Goal: Task Accomplishment & Management: Use online tool/utility

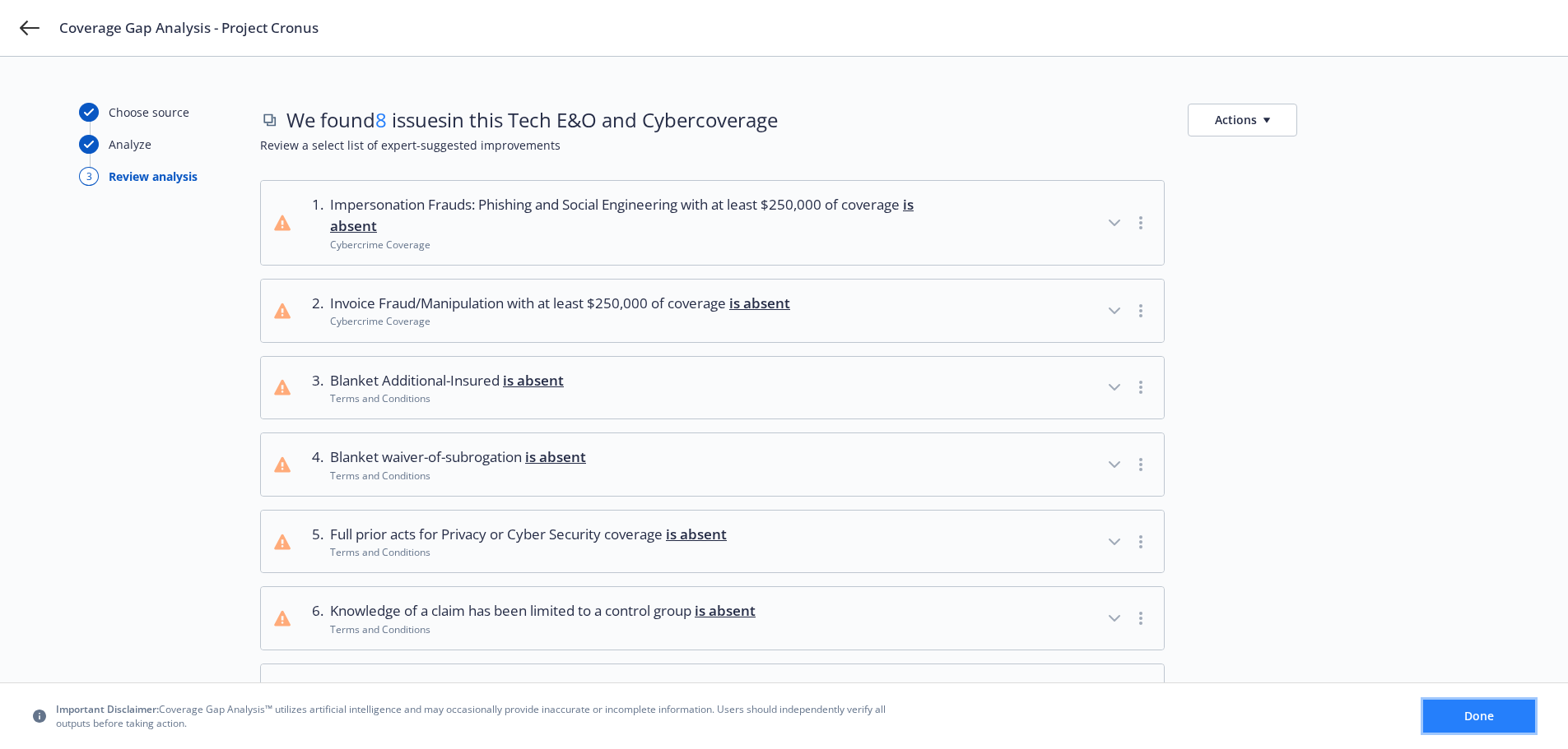
click at [1470, 720] on span "Done" at bounding box center [1479, 716] width 30 height 16
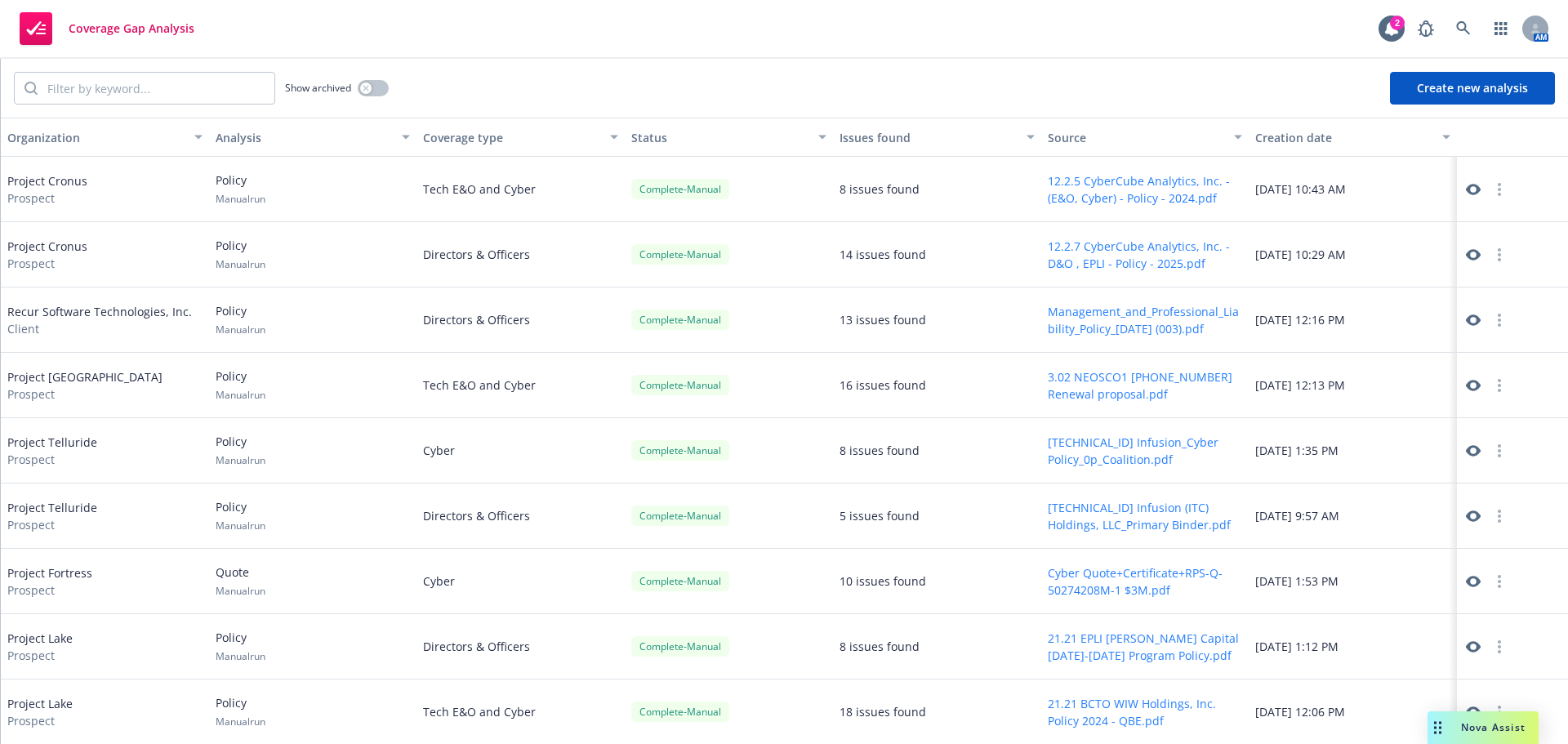
click at [1465, 90] on button "Create new analysis" at bounding box center [1472, 89] width 165 height 33
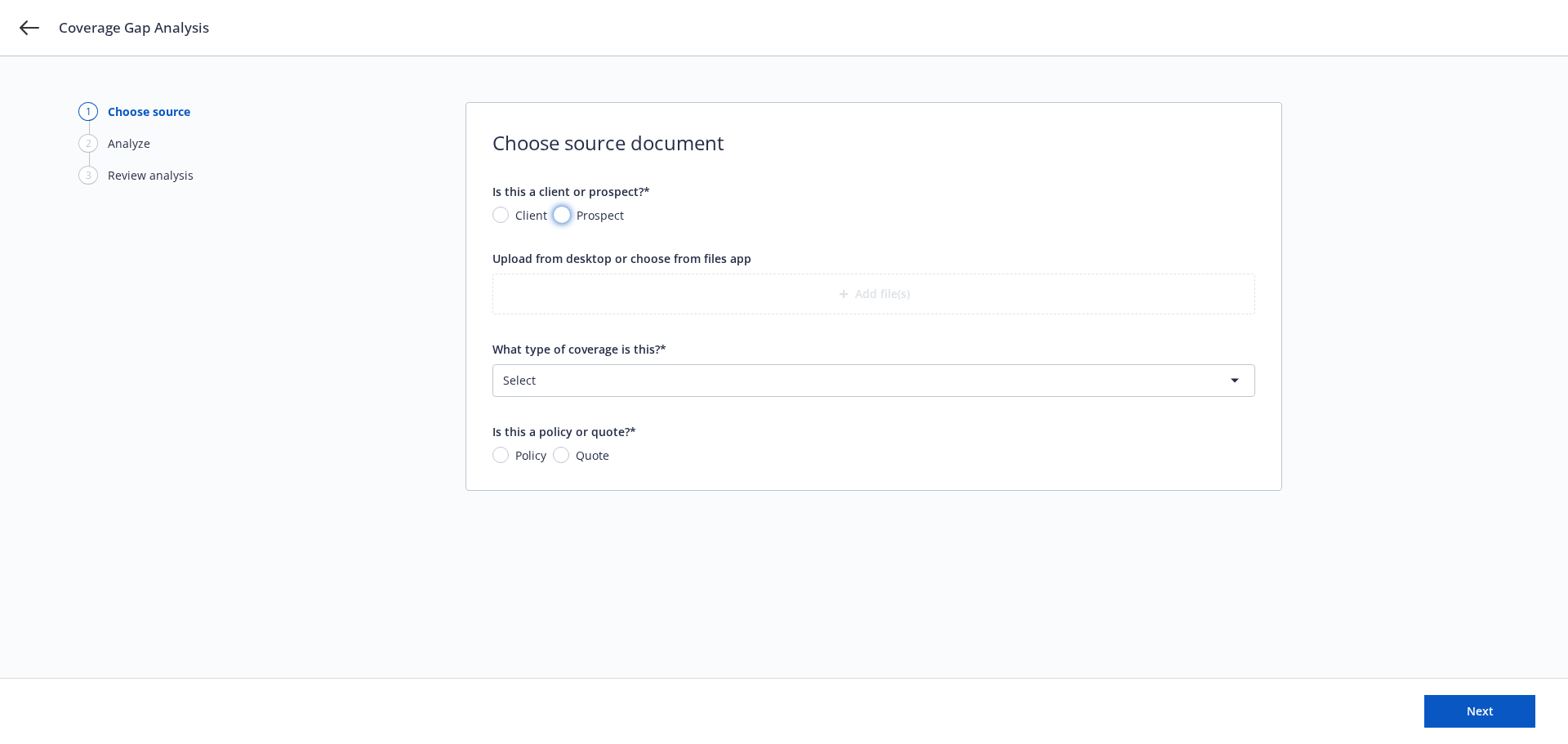
click at [555, 219] on input "Prospect" at bounding box center [562, 215] width 17 height 17
radio input "true"
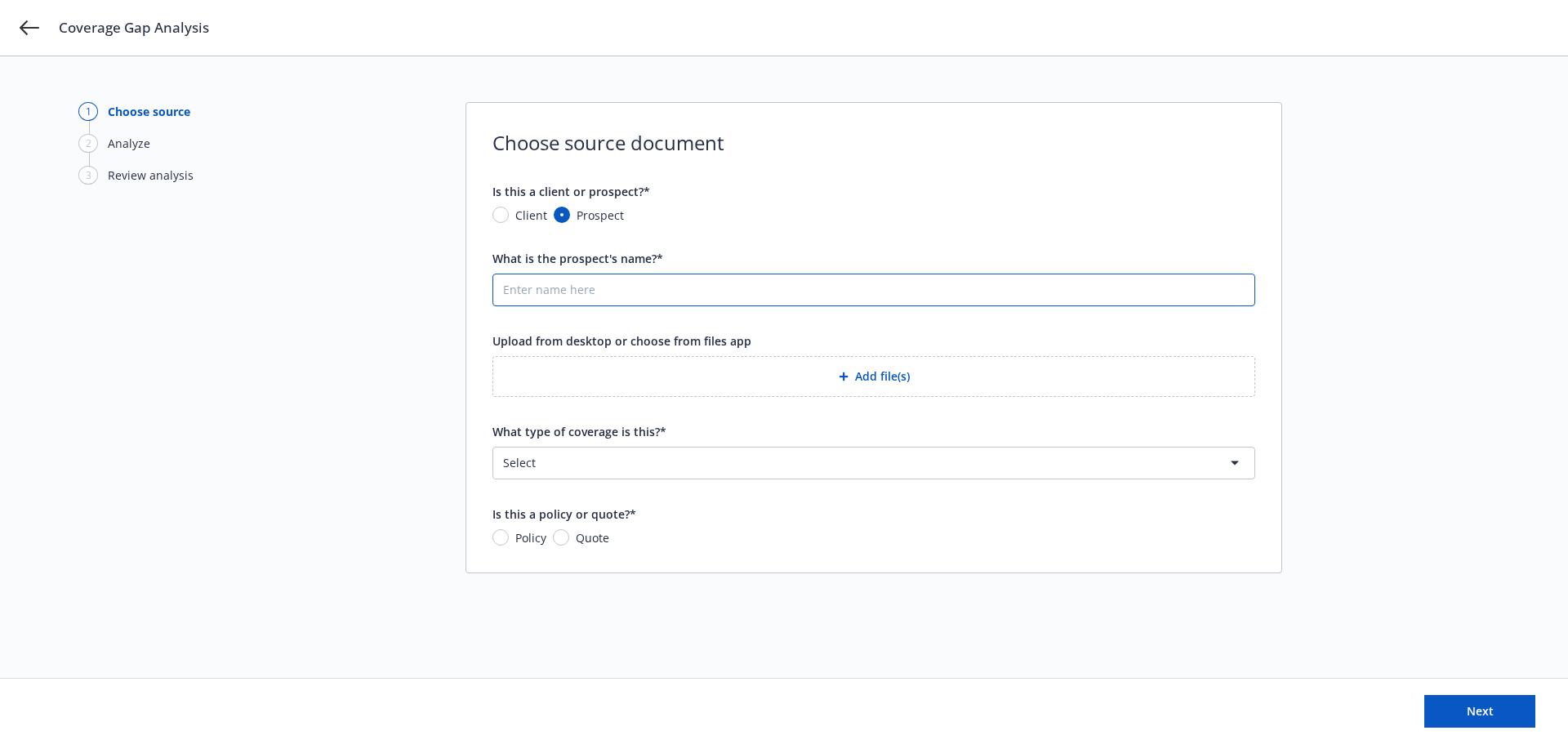
click at [564, 287] on input "What is the prospect's name?*" at bounding box center [873, 291] width 761 height 31
type input "T"
click at [605, 289] on input "Project" at bounding box center [873, 291] width 761 height 31
type input "Project Tundra"
click at [937, 365] on button "Add file(s)" at bounding box center [873, 376] width 763 height 41
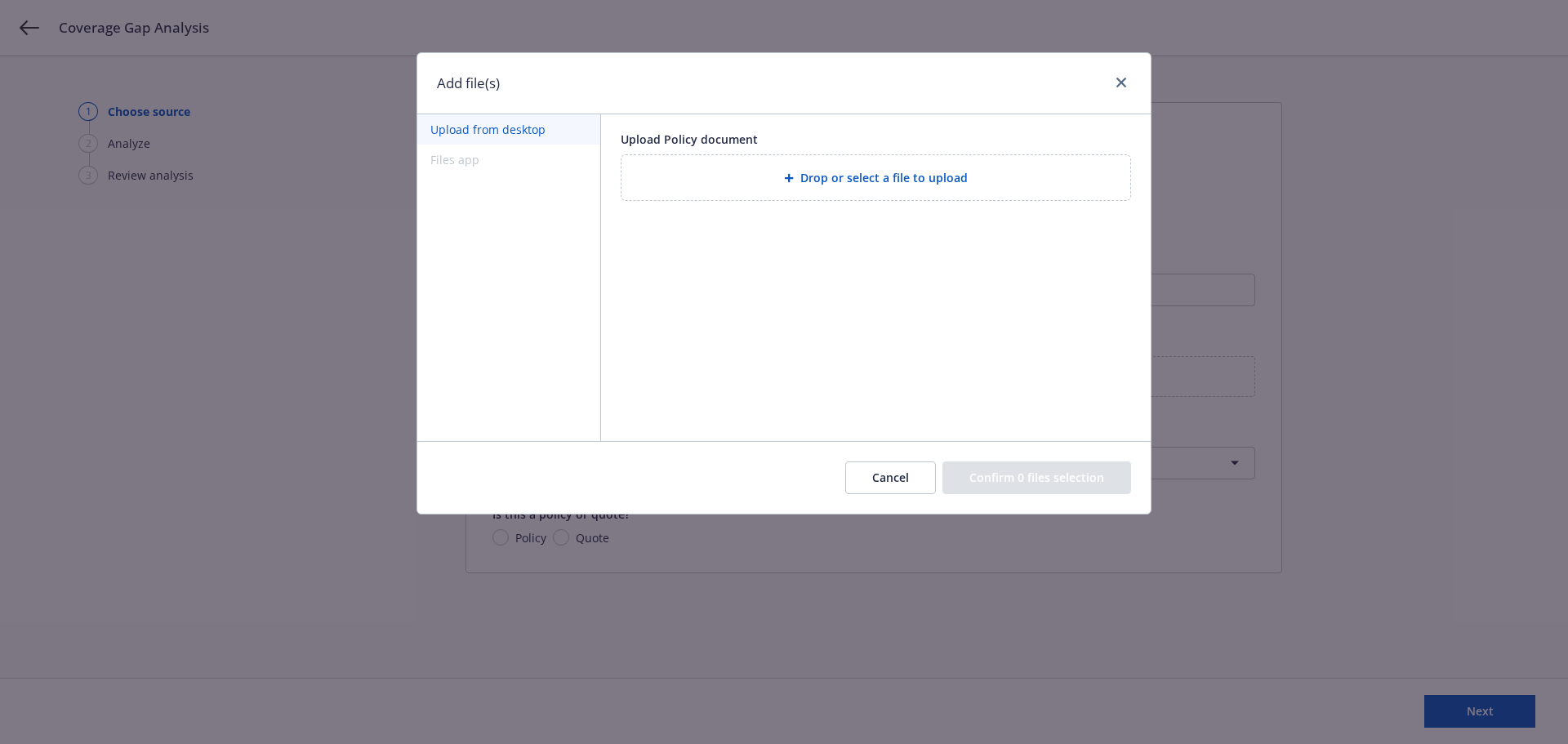
click at [941, 174] on span "Drop or select a file to upload" at bounding box center [884, 178] width 167 height 17
click at [890, 182] on span "Drop or select a file to upload" at bounding box center [884, 178] width 167 height 17
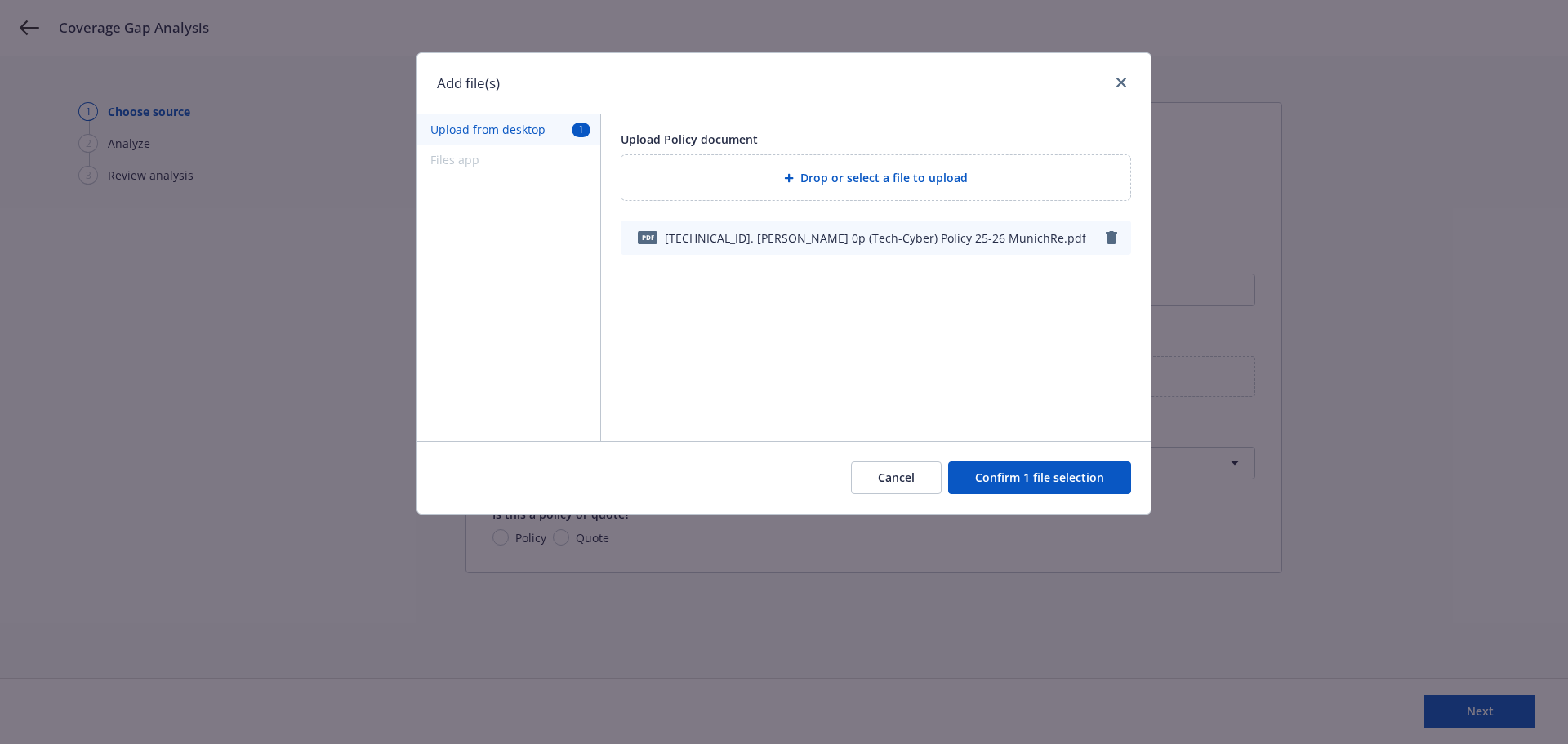
click at [1011, 492] on button "Confirm 1 file selection" at bounding box center [1039, 479] width 183 height 33
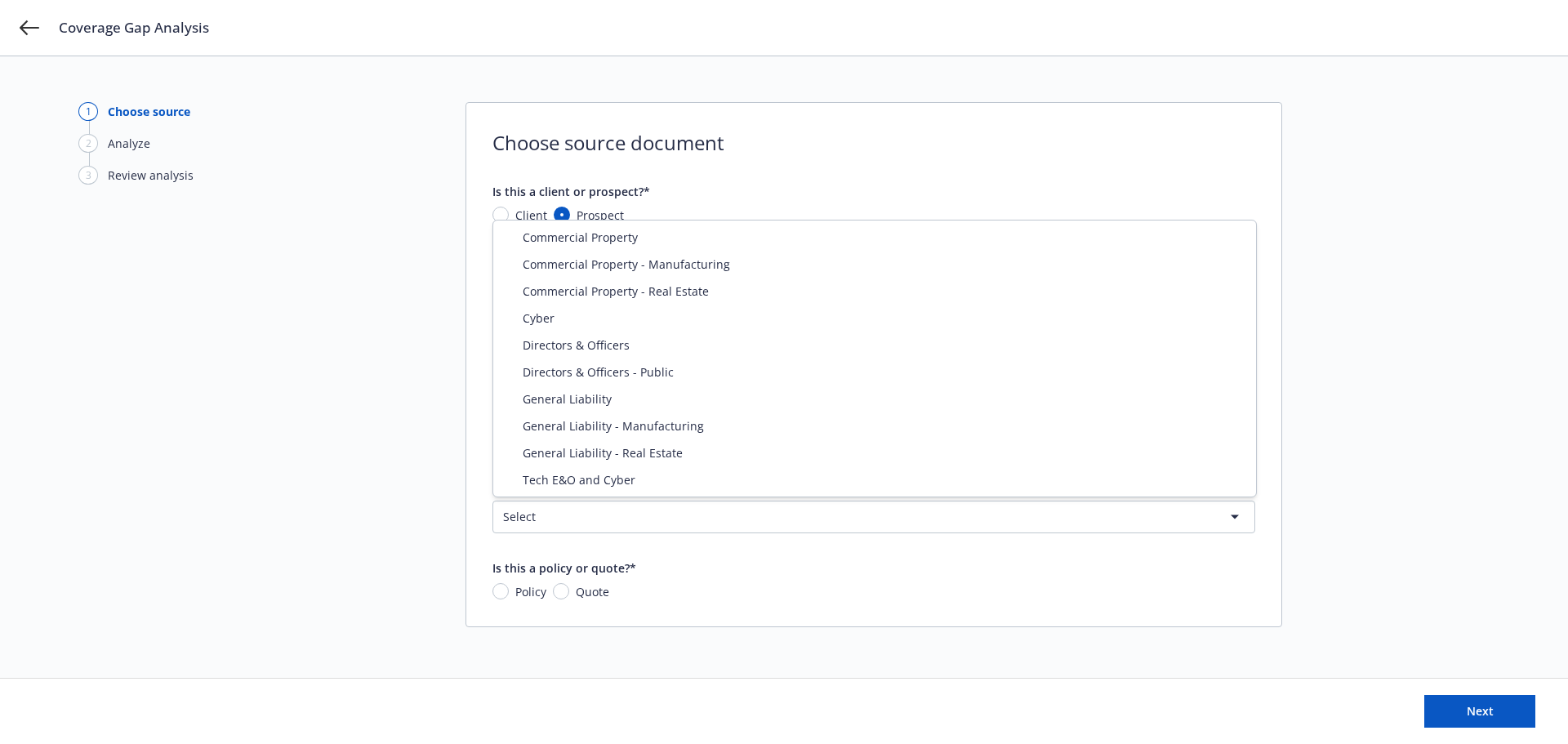
click at [610, 517] on html "Coverage Gap Analysis 1 Choose source 2 Analyze 3 Review analysis Choose source…" at bounding box center [784, 372] width 1568 height 744
select select "ERRORS_AND_OMISSIONS"
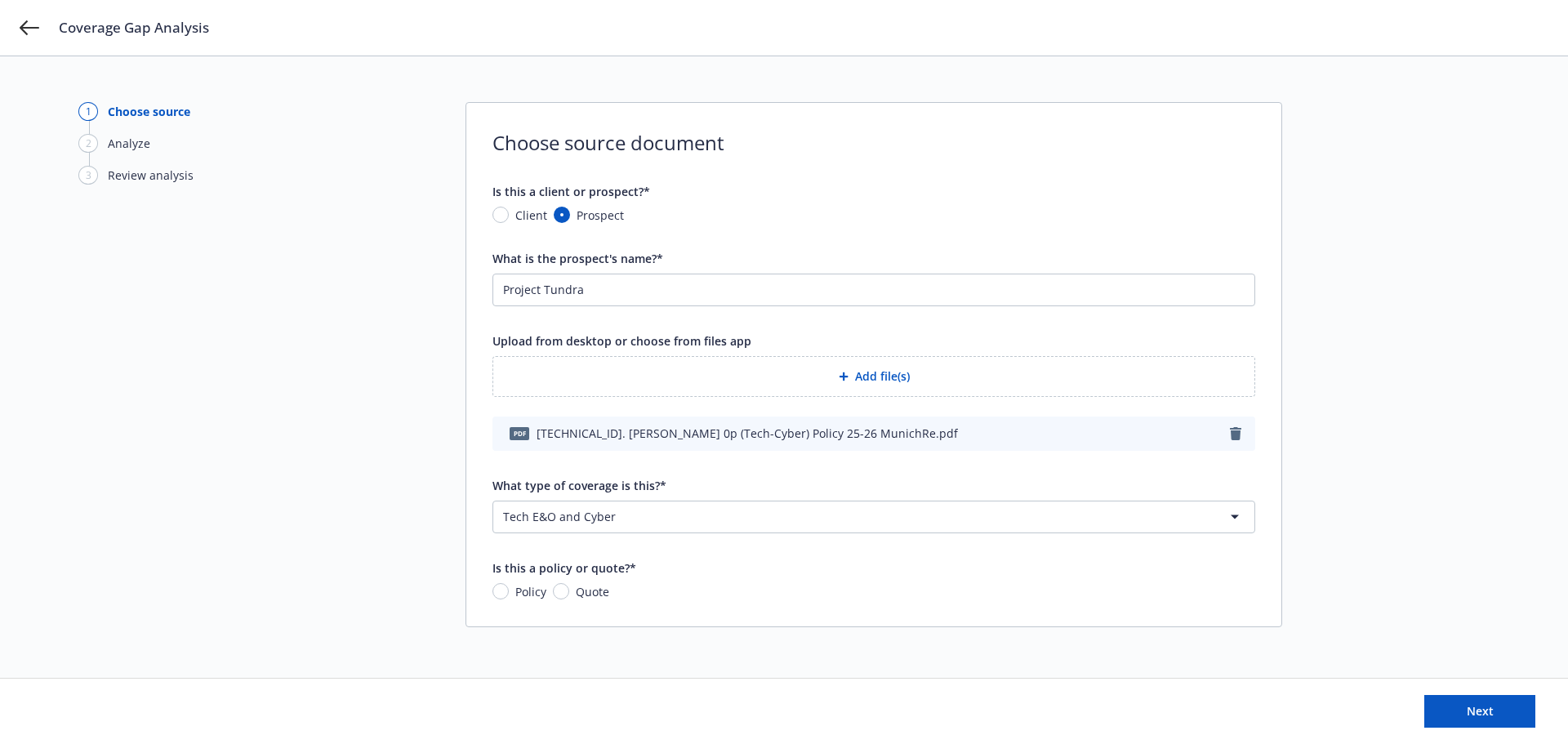
click at [527, 596] on span "Policy" at bounding box center [531, 592] width 31 height 17
click at [509, 596] on input "Policy" at bounding box center [500, 591] width 17 height 17
radio input "true"
click at [1479, 712] on span "Next" at bounding box center [1479, 711] width 27 height 16
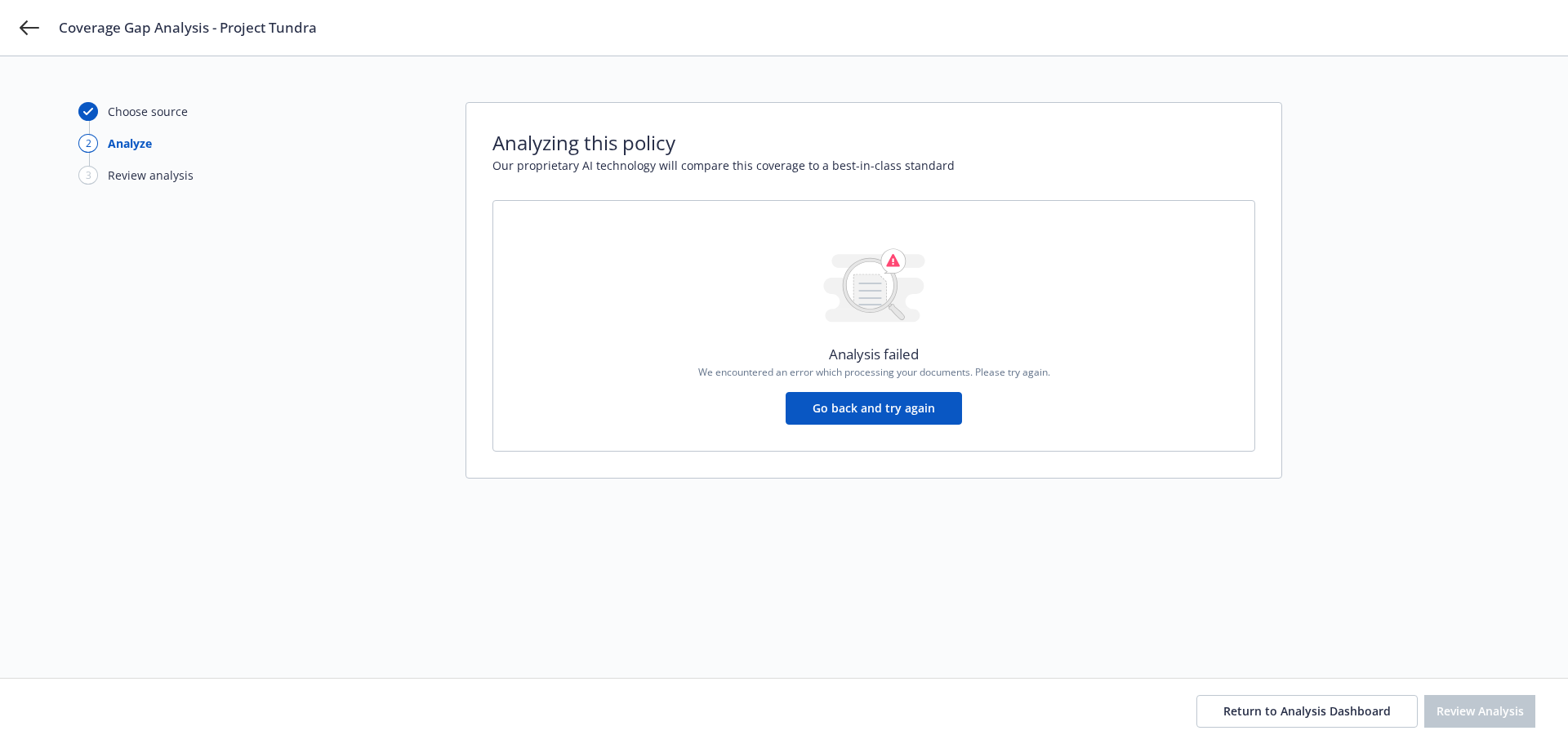
click at [921, 417] on button "Go back and try again" at bounding box center [873, 409] width 177 height 33
click at [909, 404] on button "Go back and try again" at bounding box center [873, 409] width 177 height 33
click at [33, 29] on icon at bounding box center [30, 27] width 20 height 15
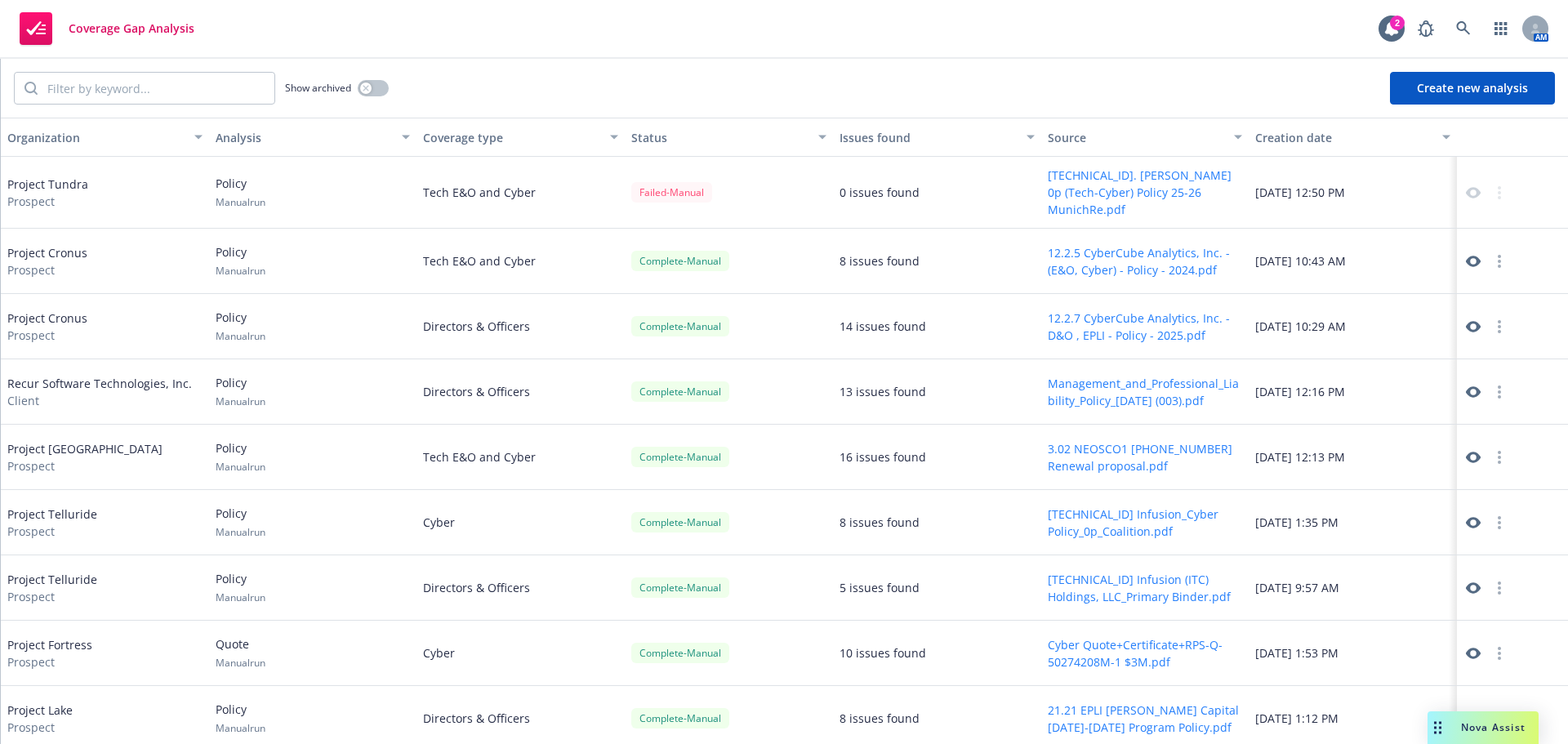
click at [88, 185] on div "Project Tundra Prospect" at bounding box center [104, 192] width 208 height 72
click at [479, 187] on div "Tech E&O and Cyber" at bounding box center [520, 192] width 208 height 72
click at [1311, 189] on div "[DATE] 12:50 PM" at bounding box center [1352, 192] width 208 height 72
click at [1143, 189] on button "[TECHNICAL_ID]. [PERSON_NAME] 0p (Tech-Cyber) Policy 25-26 MunichRe.pdf" at bounding box center [1145, 192] width 195 height 51
click at [1441, 84] on button "Create new analysis" at bounding box center [1472, 89] width 165 height 33
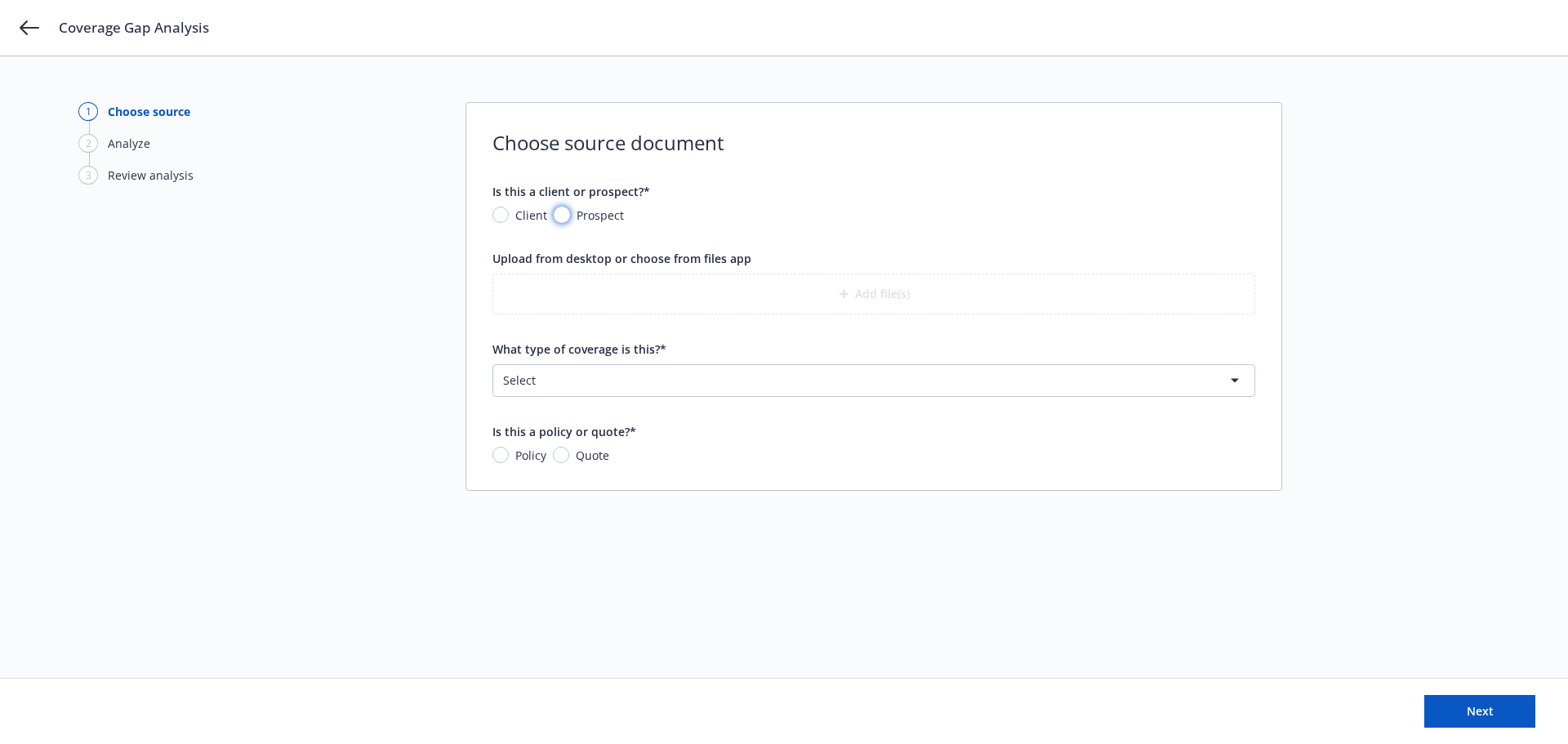
click at [557, 214] on input "Prospect" at bounding box center [562, 215] width 17 height 17
radio input "true"
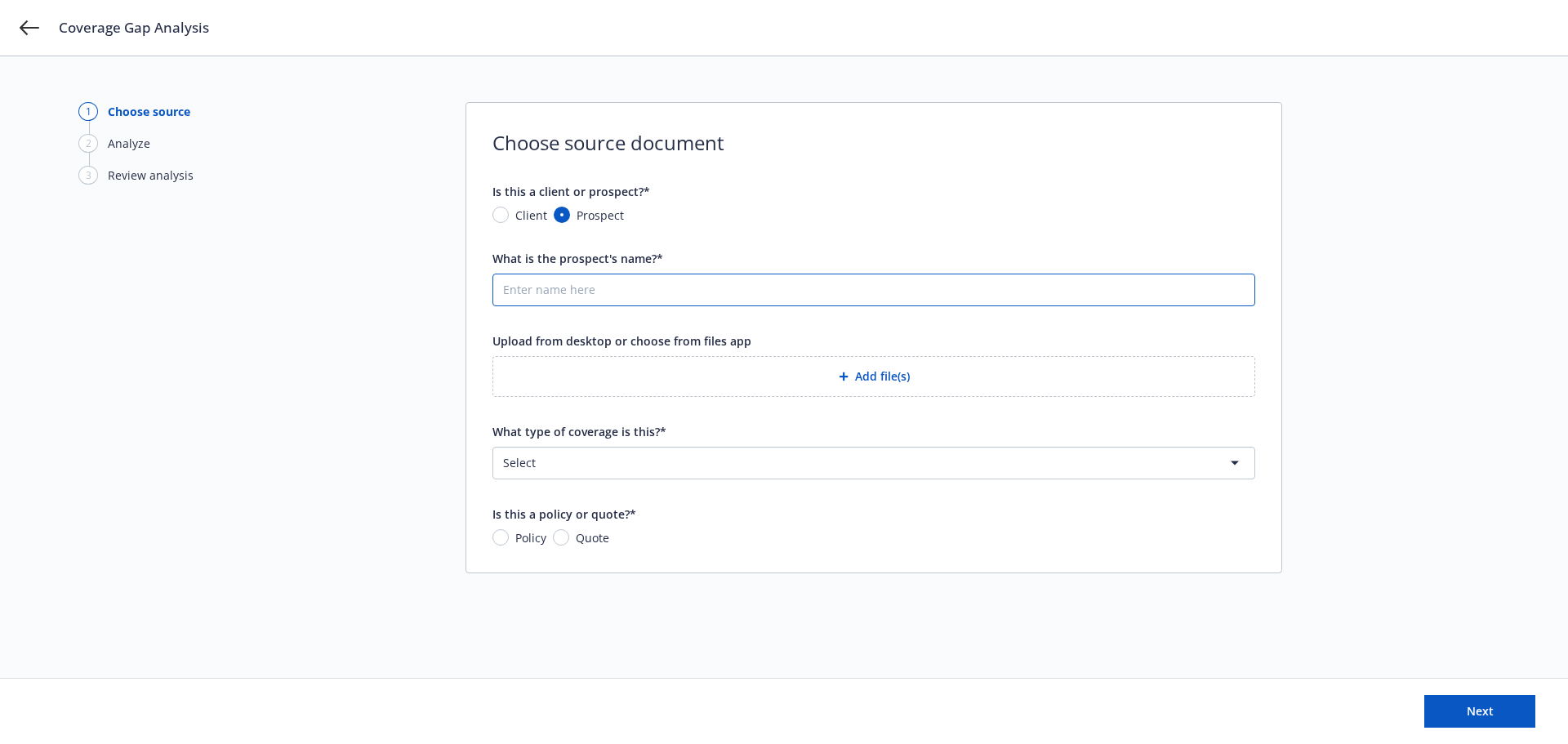
click at [608, 293] on input "What is the prospect's name?*" at bounding box center [873, 291] width 761 height 31
type input "Project Tundra"
click at [825, 384] on button "Add file(s)" at bounding box center [873, 376] width 763 height 41
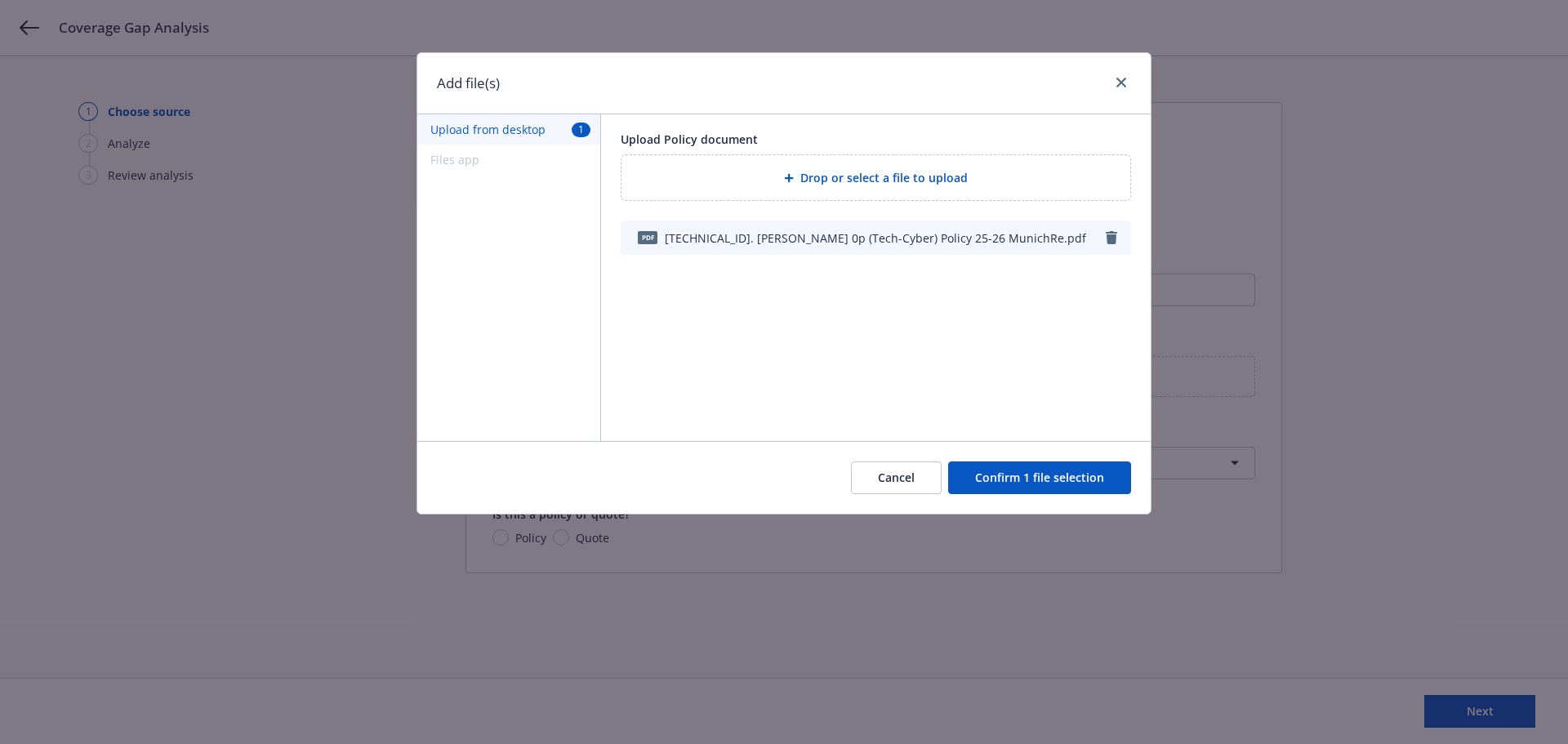
click at [1048, 484] on button "Confirm 1 file selection" at bounding box center [1039, 479] width 183 height 33
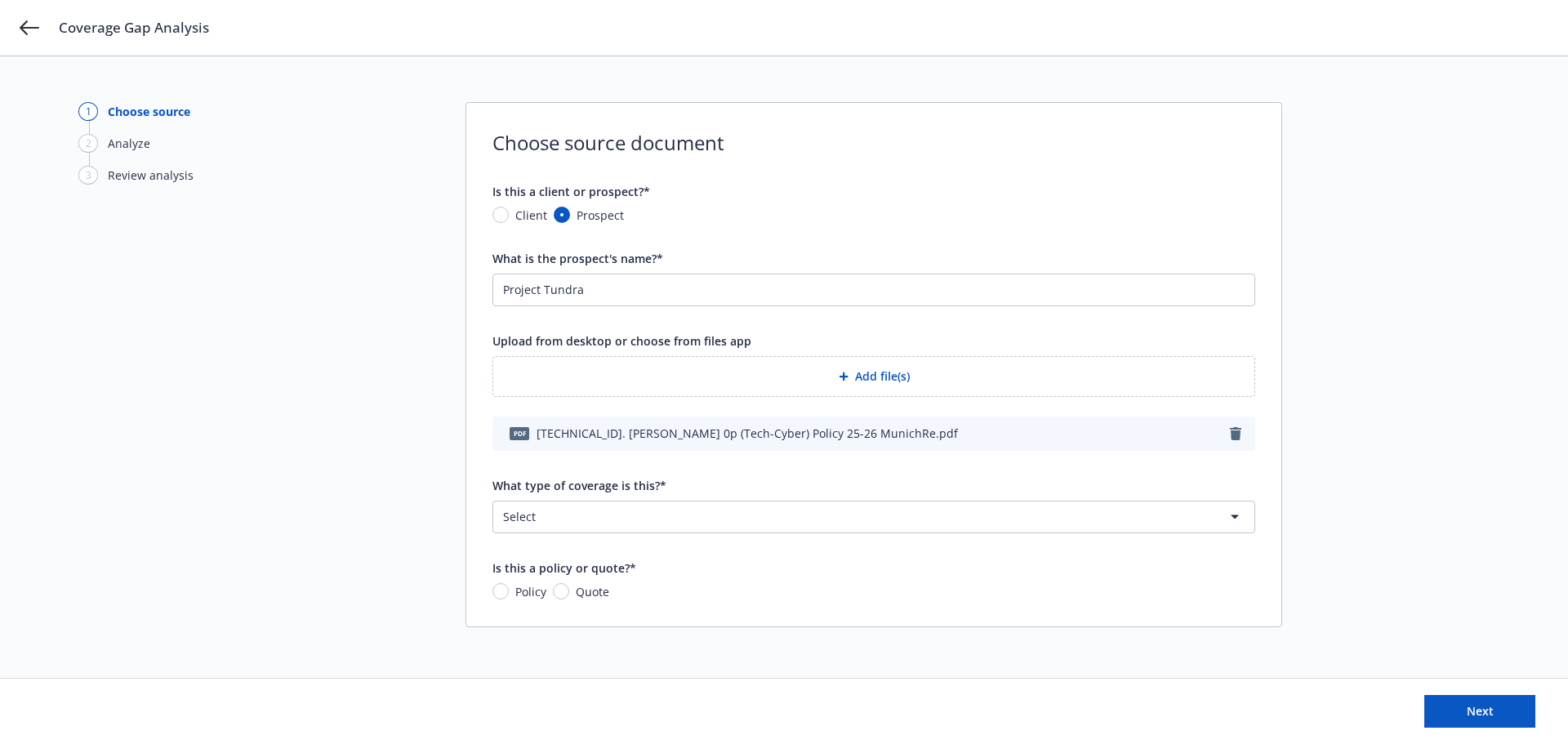
click at [574, 508] on html "Coverage Gap Analysis 1 Choose source 2 Analyze 3 Review analysis Choose source…" at bounding box center [784, 372] width 1568 height 744
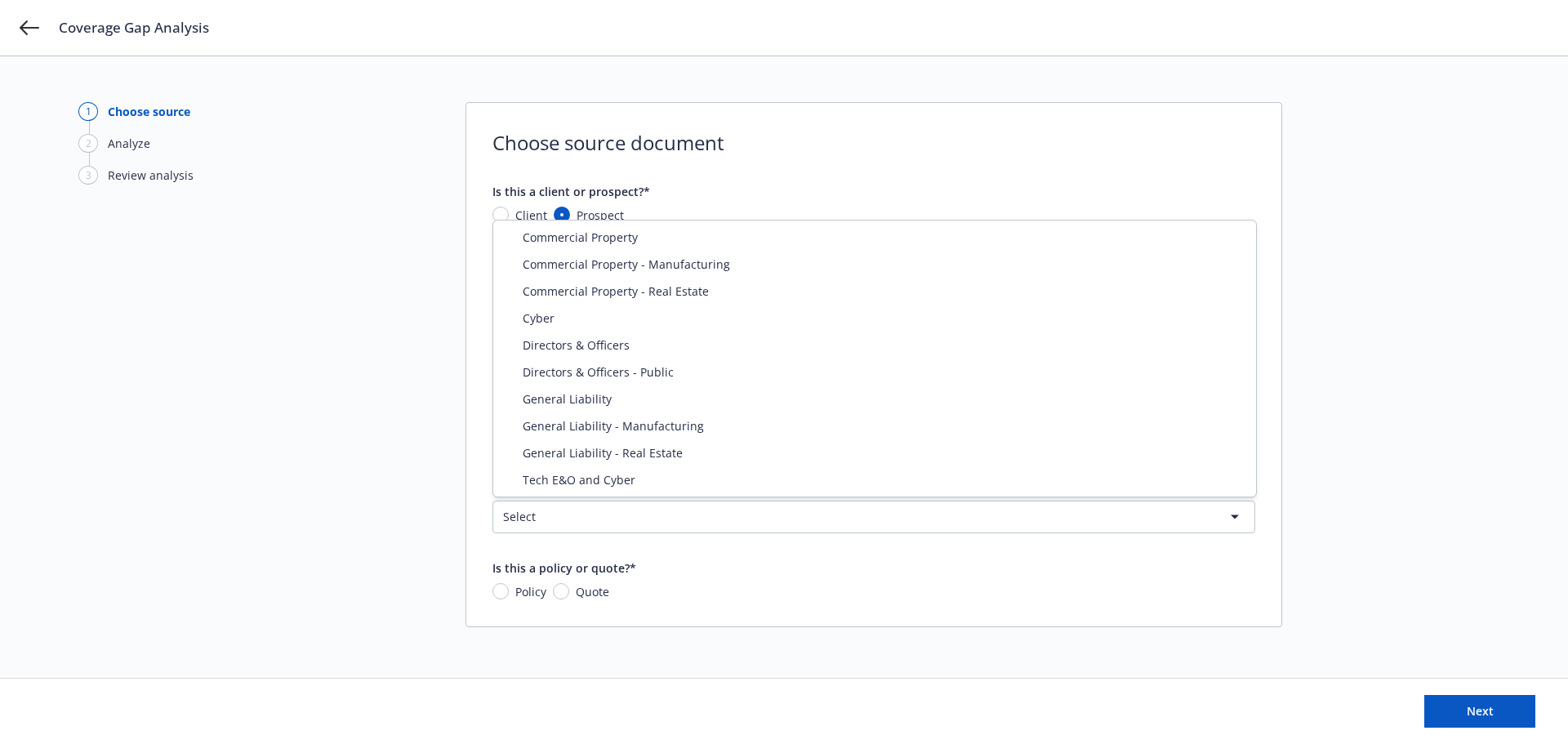
select select "ERRORS_AND_OMISSIONS"
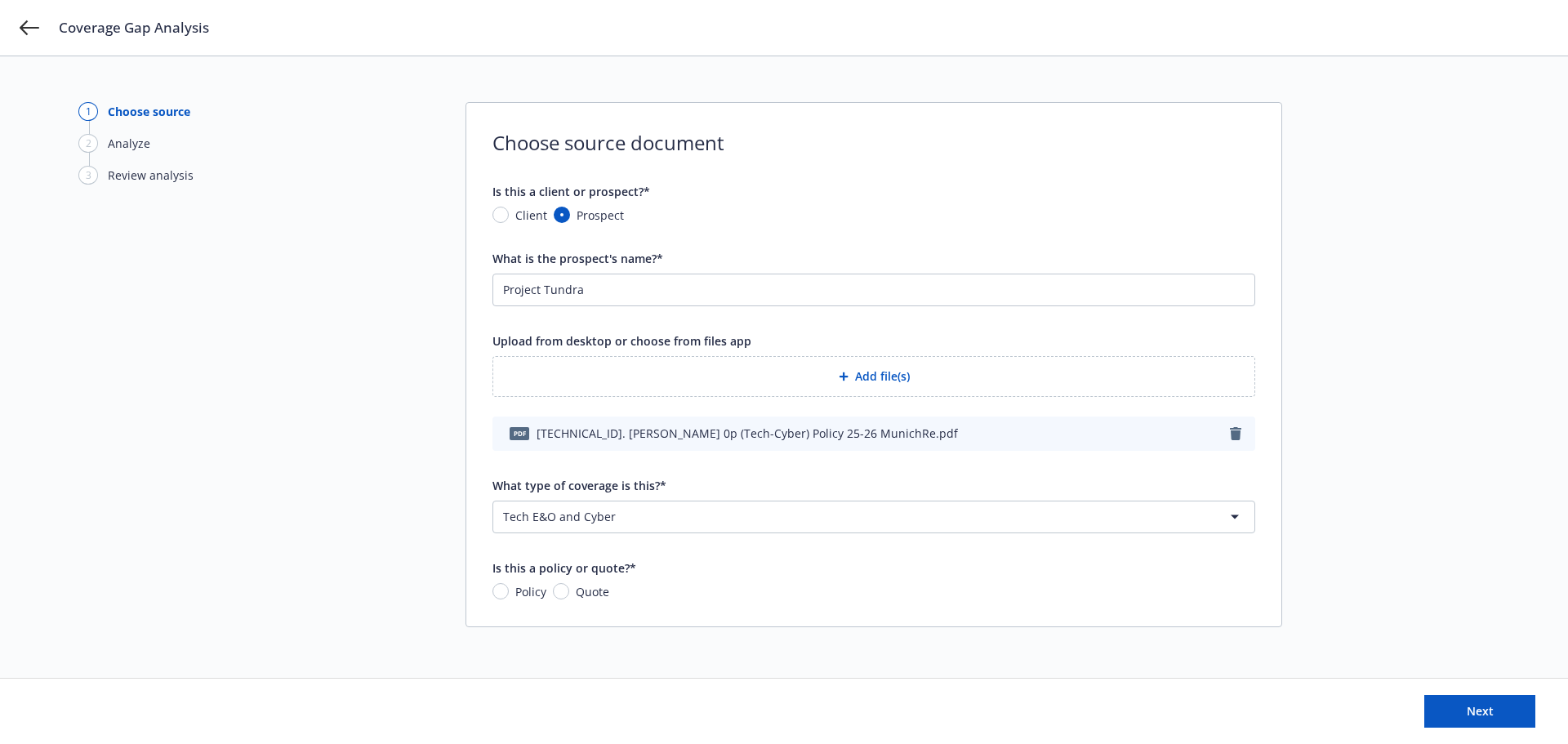
click at [512, 594] on span "Policy" at bounding box center [527, 592] width 37 height 17
click at [509, 594] on input "Policy" at bounding box center [500, 591] width 17 height 17
radio input "true"
click at [1518, 717] on button "Next" at bounding box center [1480, 712] width 111 height 33
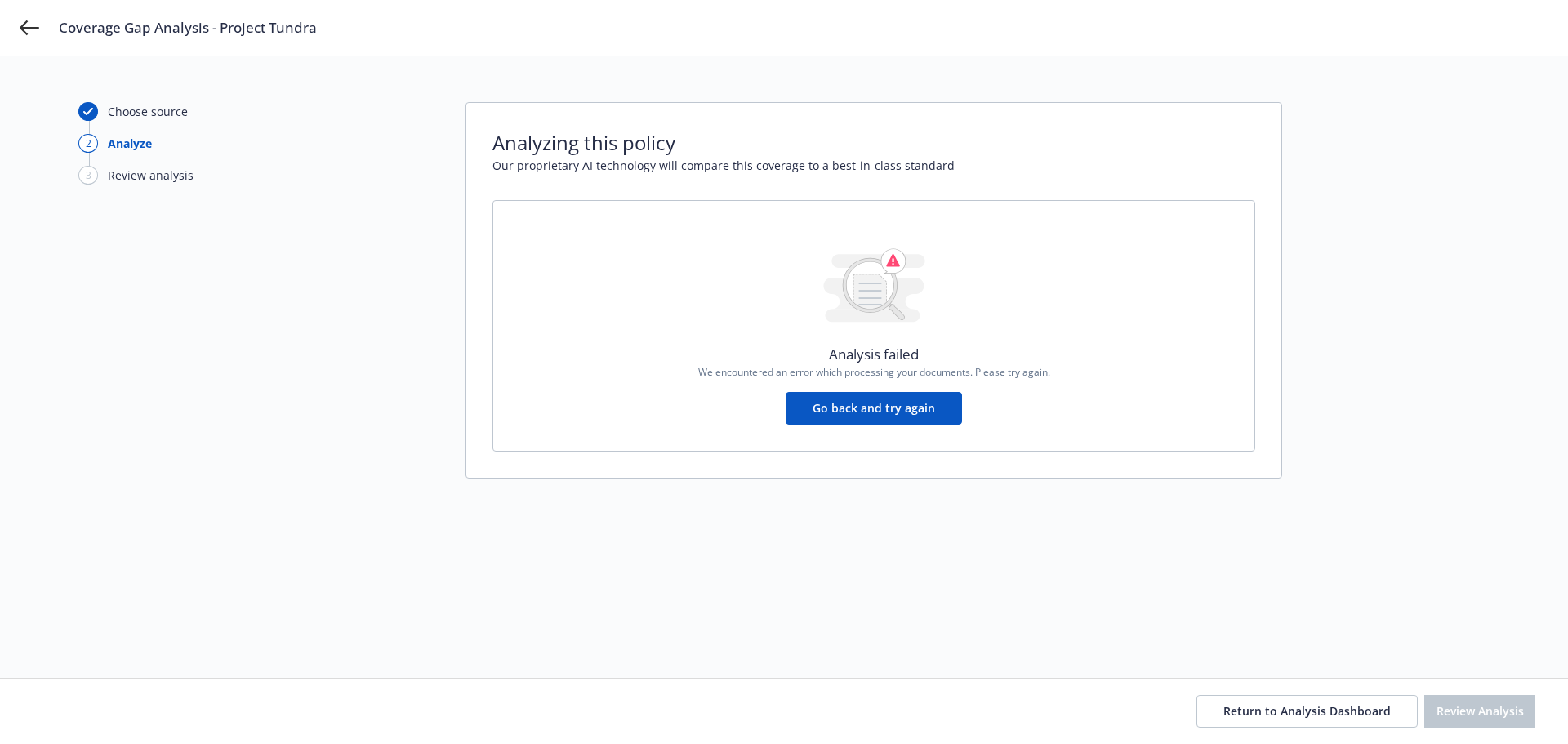
click at [924, 415] on button "Go back and try again" at bounding box center [873, 409] width 177 height 33
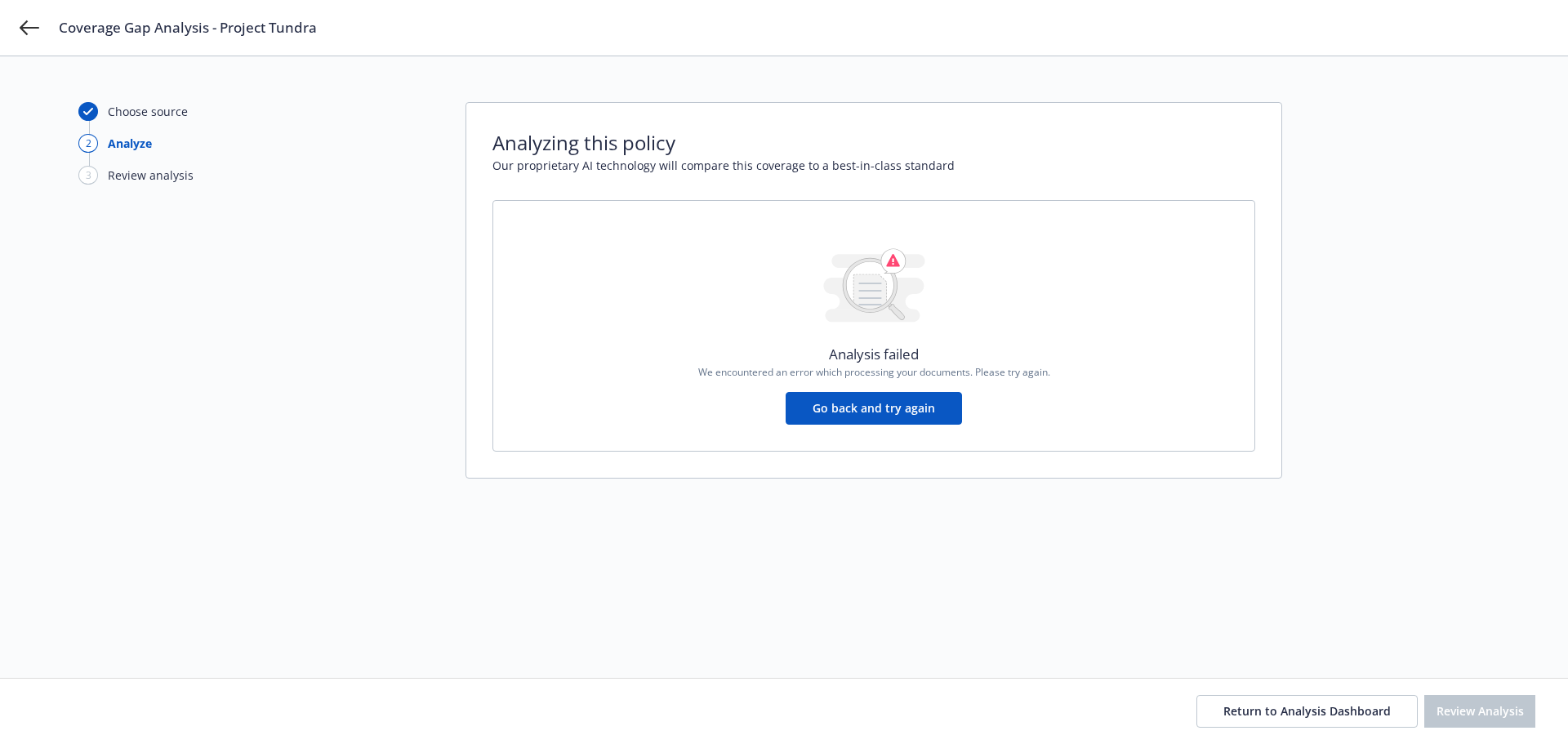
click at [924, 415] on button "Go back and try again" at bounding box center [873, 409] width 177 height 33
click at [130, 108] on div "Choose source" at bounding box center [148, 111] width 80 height 17
click at [96, 110] on div at bounding box center [88, 111] width 20 height 19
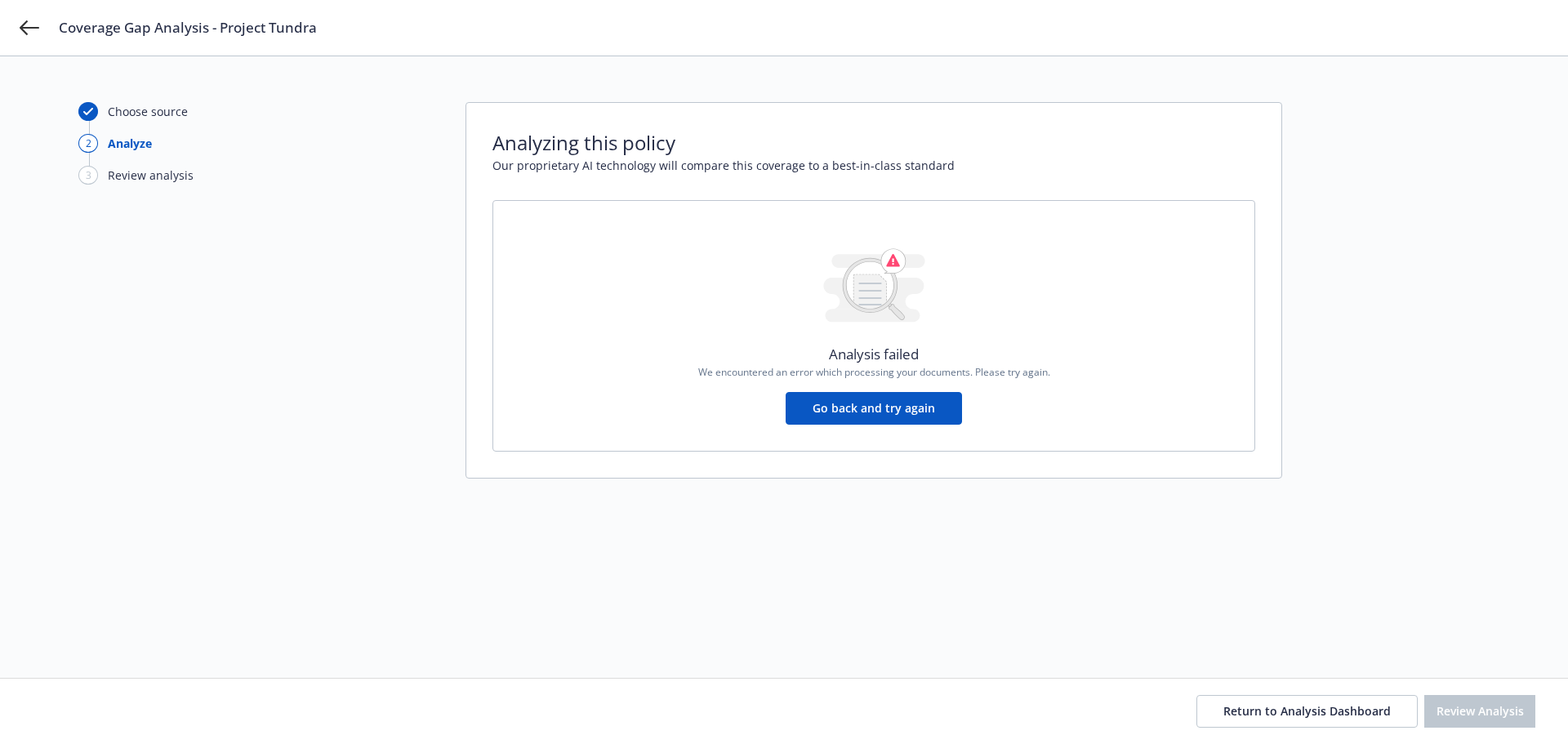
click at [1073, 565] on div "Choose source 2 Analyze 3 Review analysis Analyzing this policy Our proprietary…" at bounding box center [784, 366] width 1411 height 530
click at [920, 409] on button "Go back and try again" at bounding box center [873, 409] width 177 height 33
click at [29, 27] on icon at bounding box center [30, 27] width 20 height 15
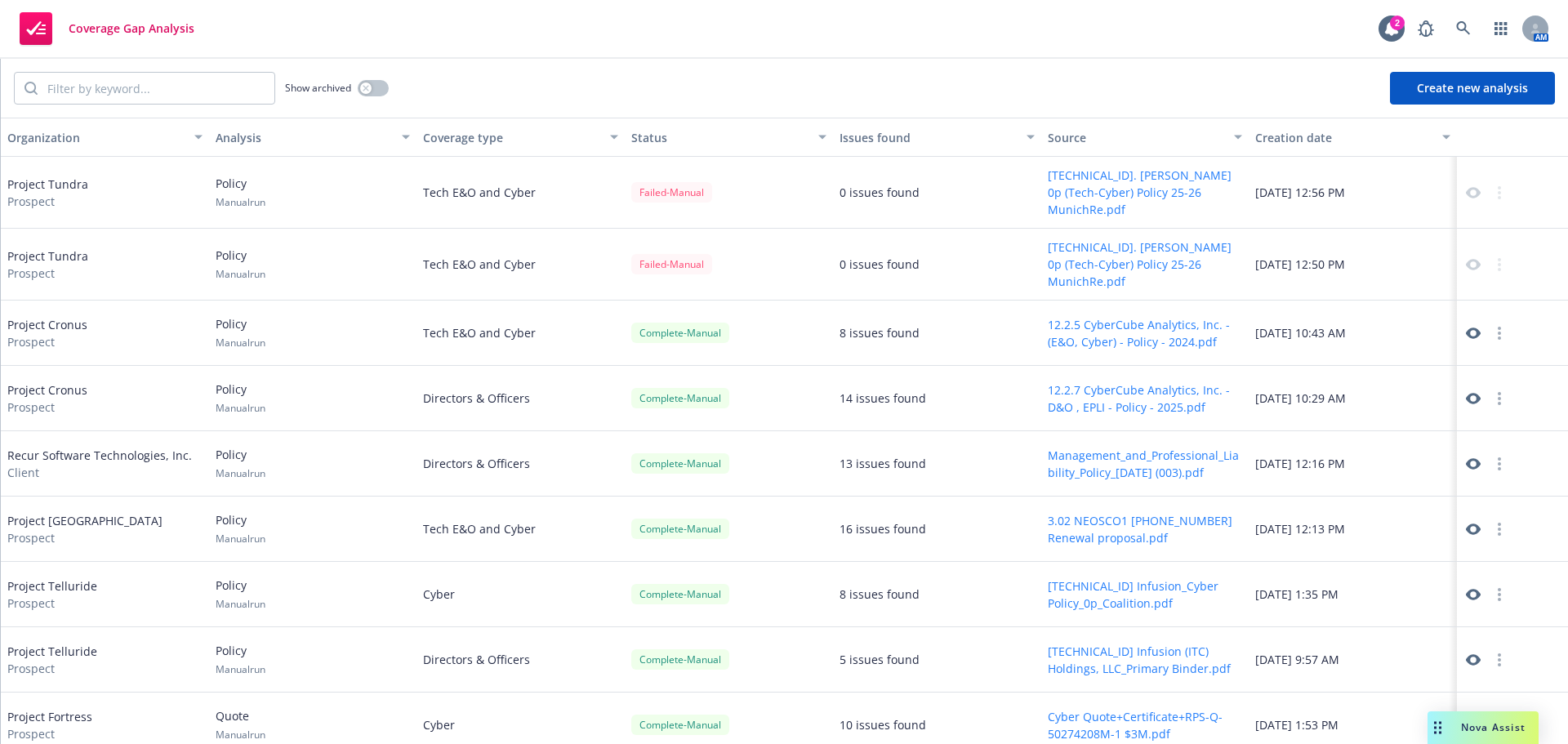
click at [1464, 729] on span "Nova Assist" at bounding box center [1493, 727] width 64 height 14
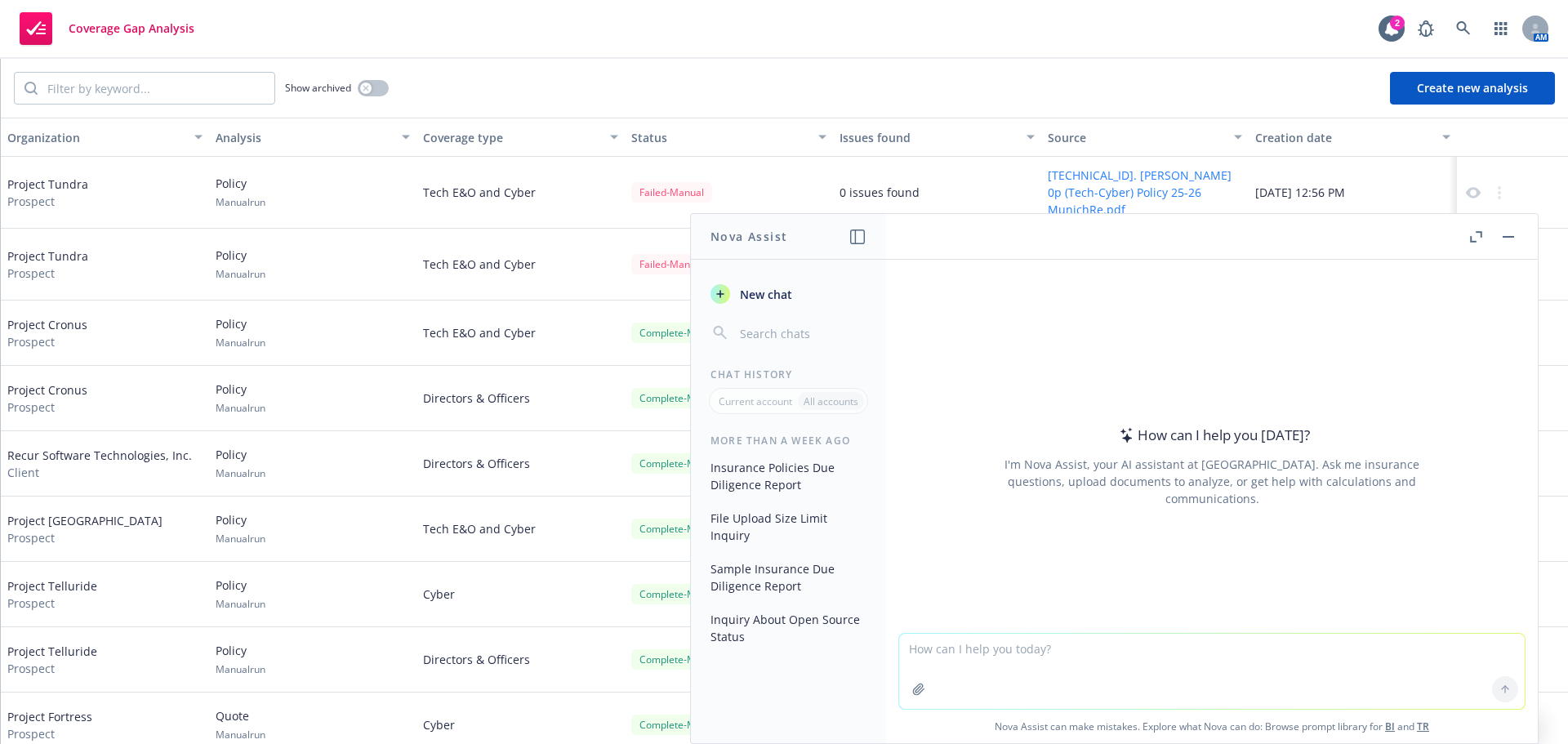
click at [1039, 664] on textarea at bounding box center [1211, 672] width 625 height 75
type textarea "Coverage Gap Analysis failed"
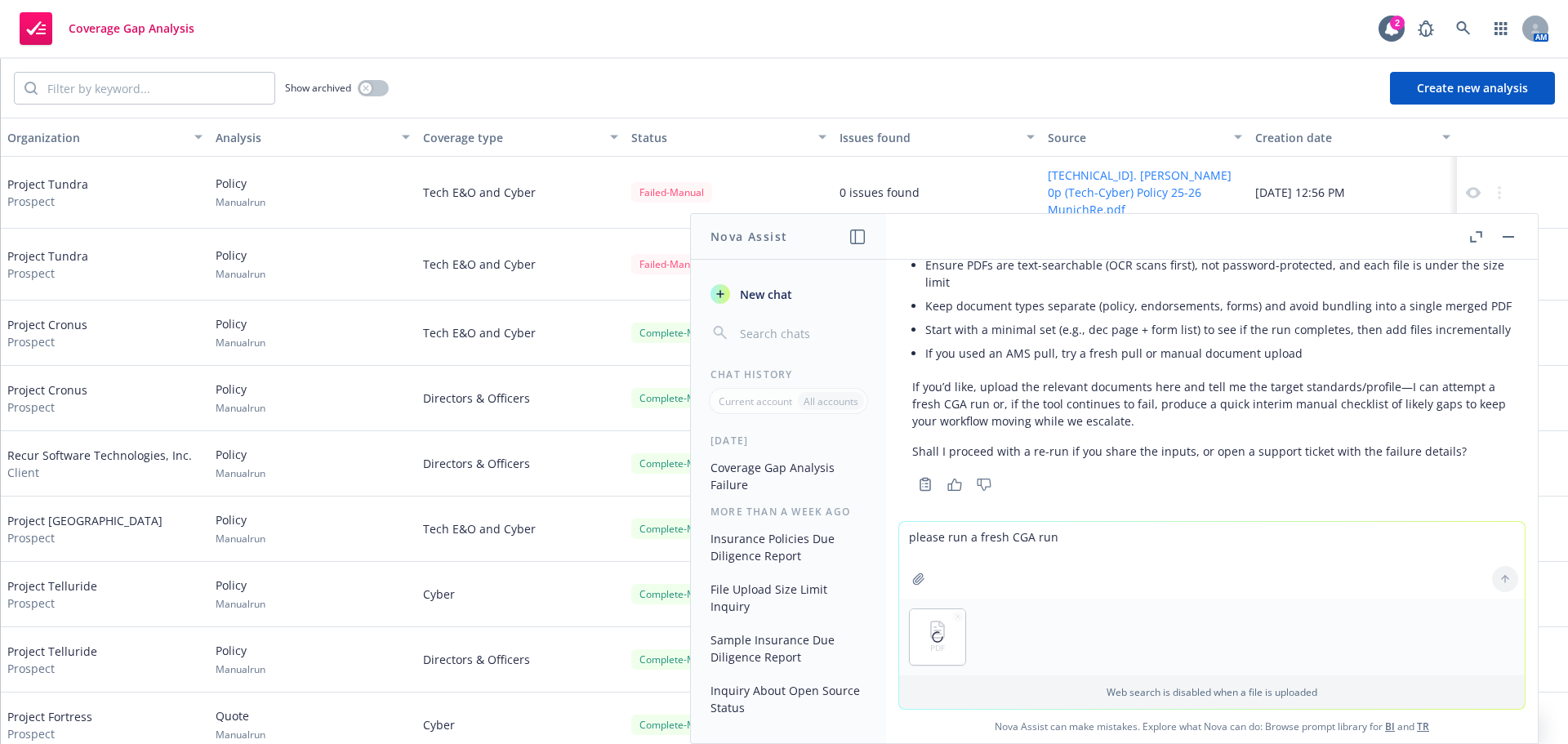
scroll to position [428, 0]
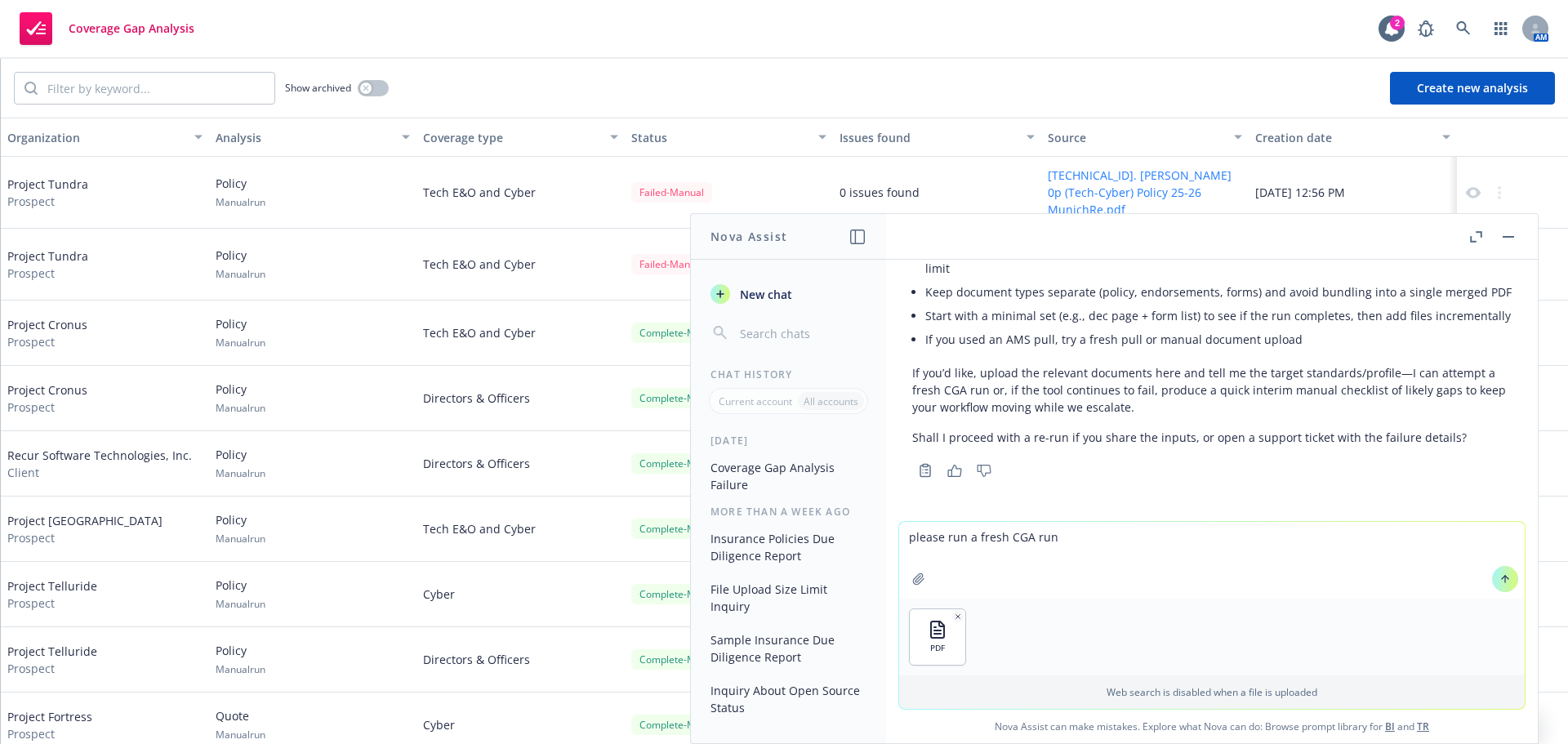
type textarea "please run a fresh CGA run"
click at [1503, 589] on button at bounding box center [1505, 580] width 26 height 26
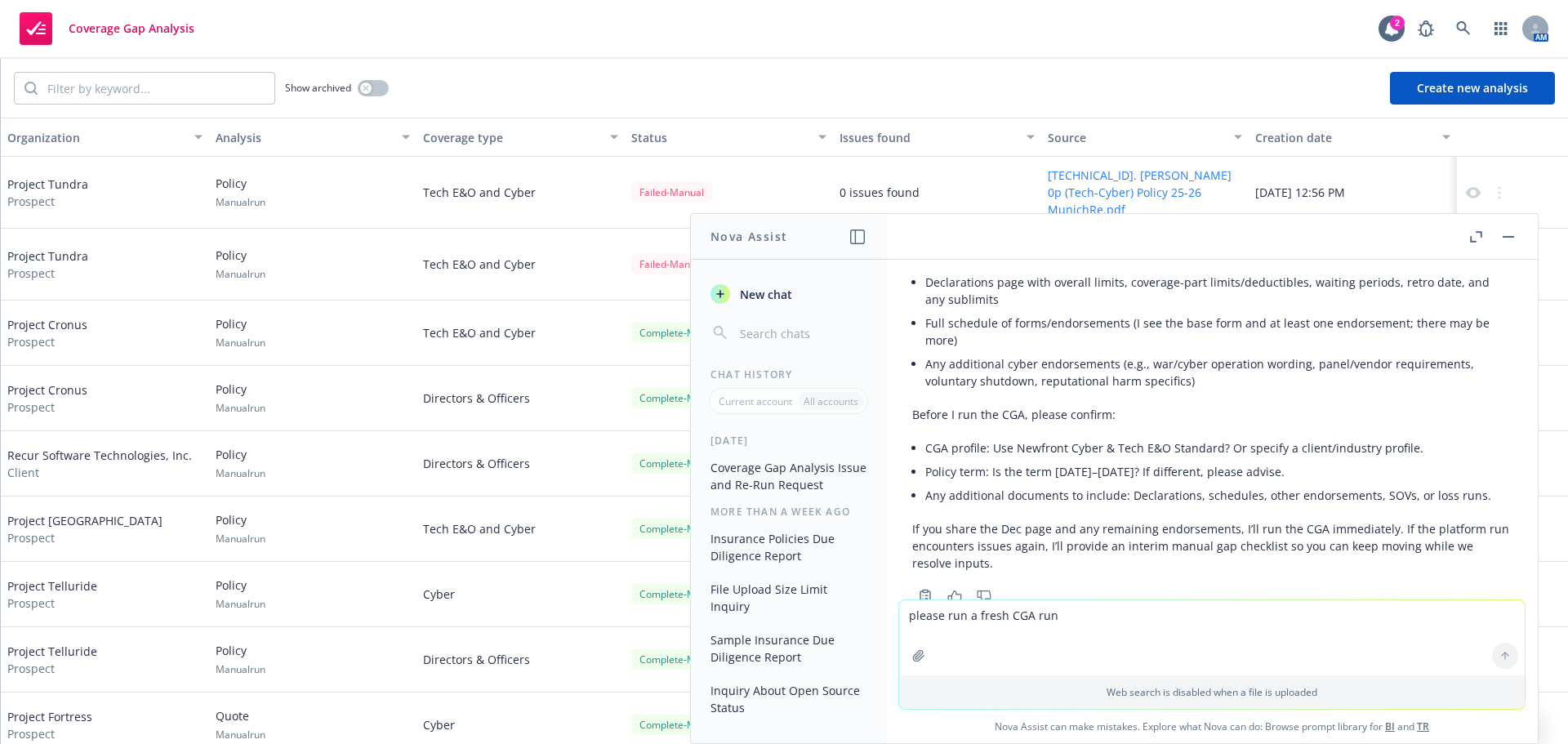
scroll to position [1149, 0]
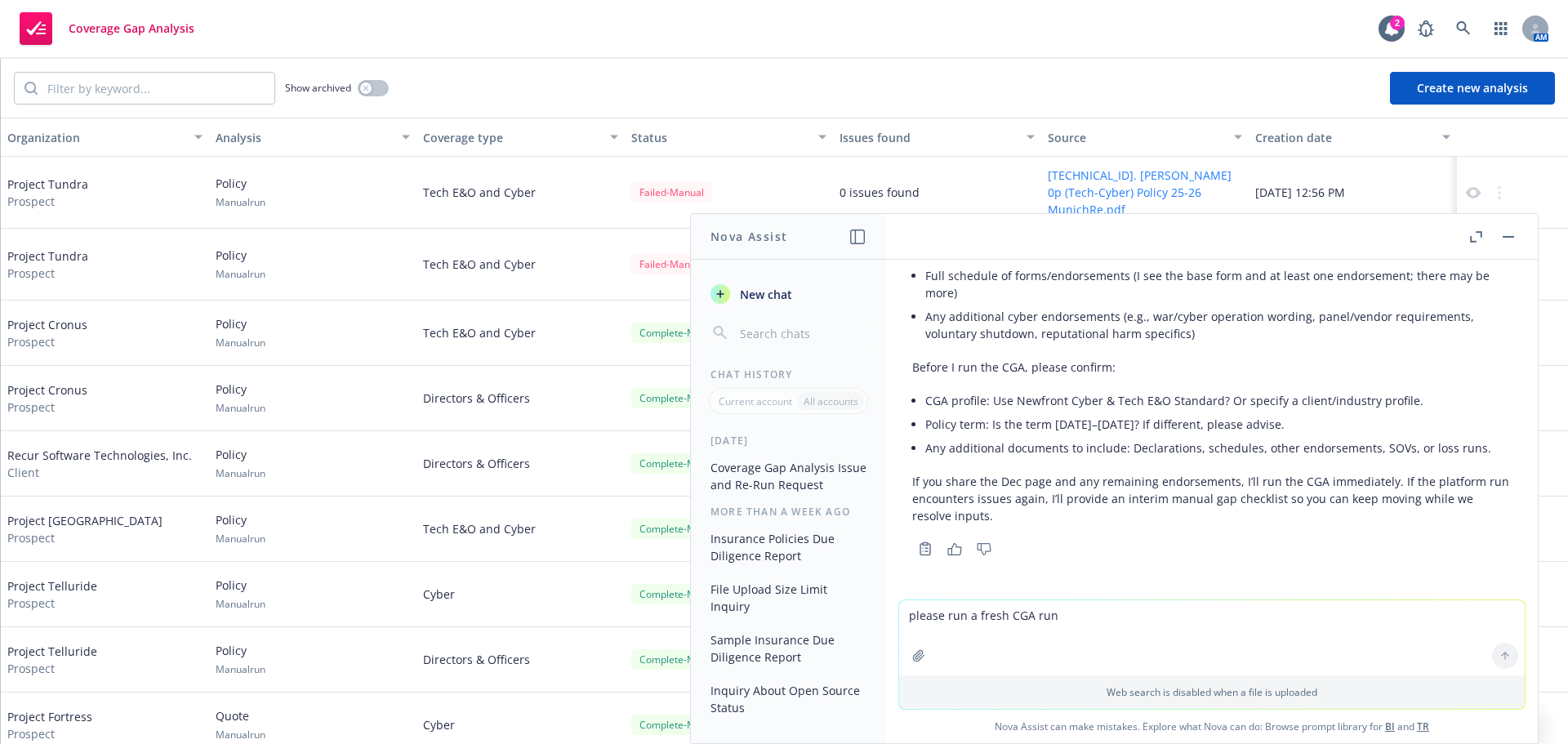
click at [1024, 628] on textarea "please run a fresh CGA run" at bounding box center [1211, 638] width 625 height 75
click at [1025, 627] on textarea "please run a fresh CGA run" at bounding box center [1211, 638] width 625 height 75
type textarea "Confirmed - use Newfront Cyber & Tech E&O standard. Policy term is correct - no…"
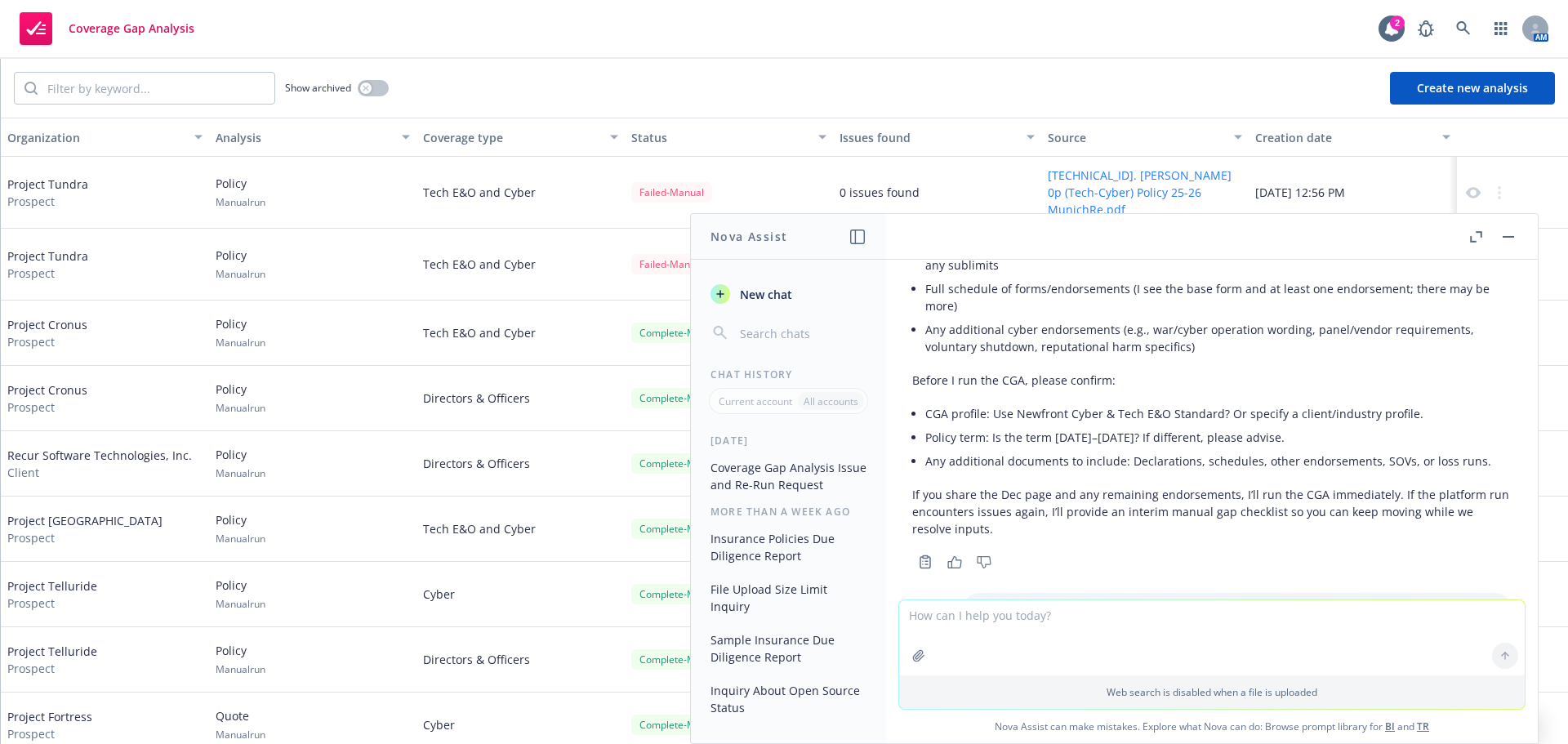
scroll to position [1265, 0]
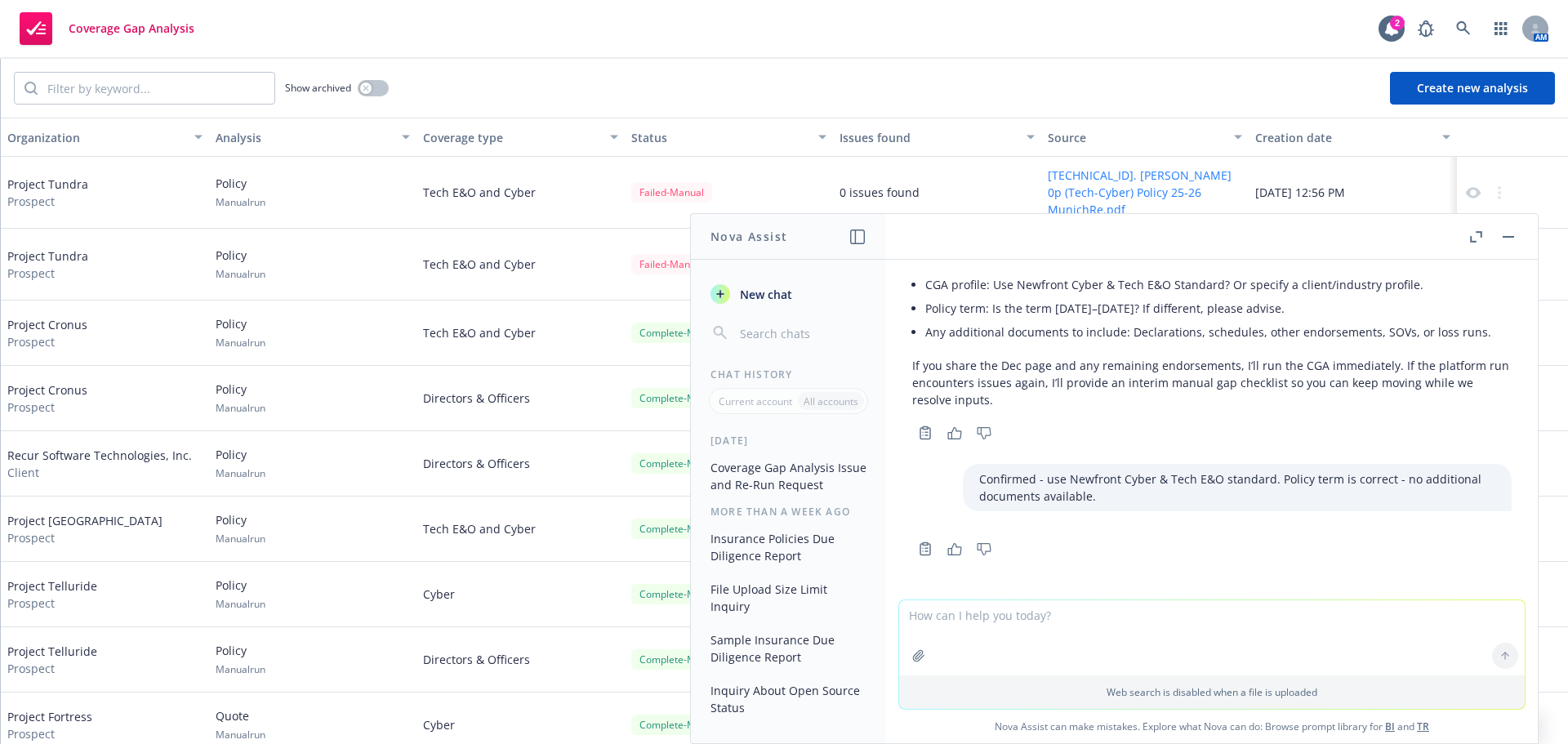
click at [1058, 610] on textarea at bounding box center [1211, 638] width 625 height 75
click at [1055, 614] on textarea at bounding box center [1211, 638] width 625 height 75
type textarea "Please run the CGA"
click at [1499, 660] on icon at bounding box center [1505, 655] width 11 height 11
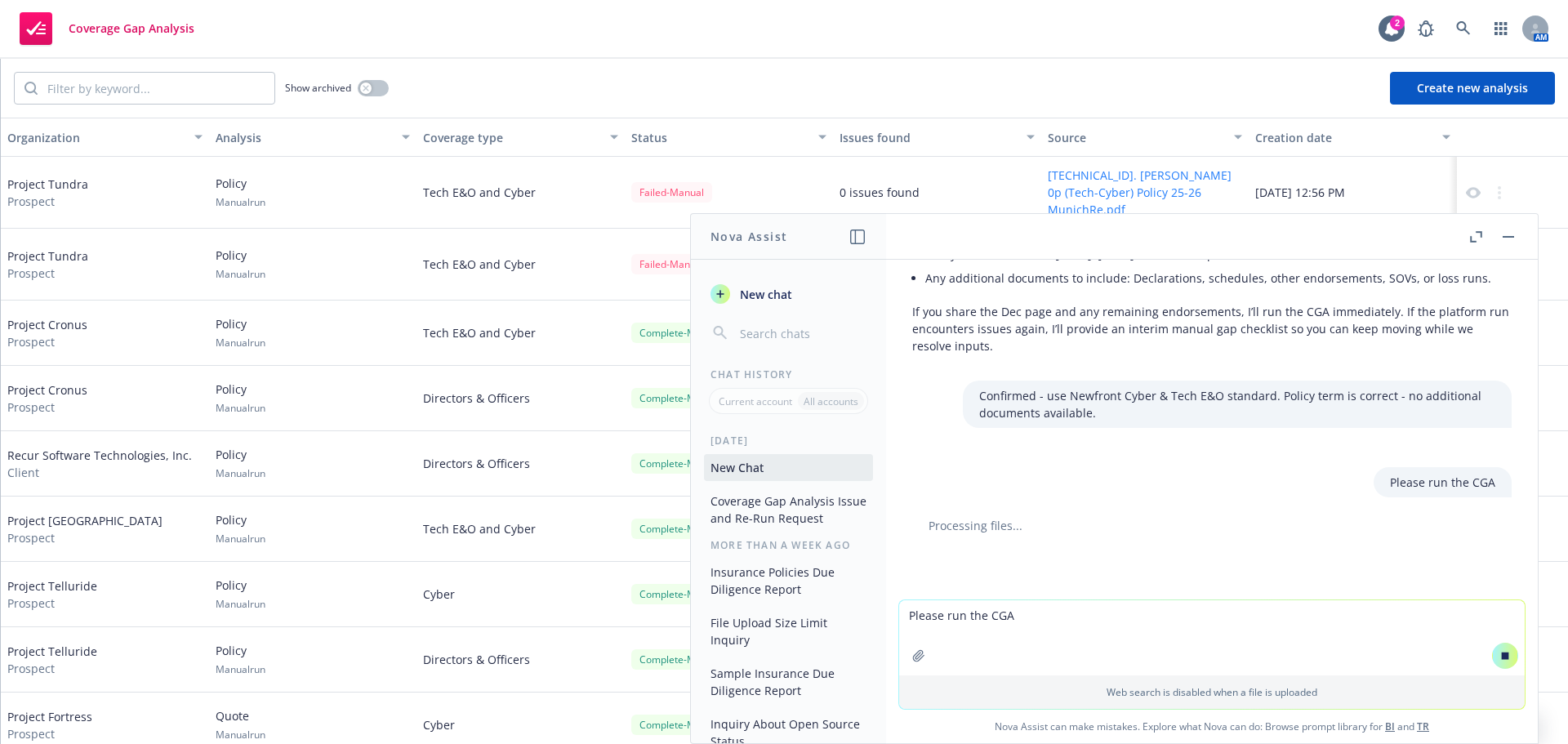
scroll to position [1290, 0]
